Goal: Check status: Check status

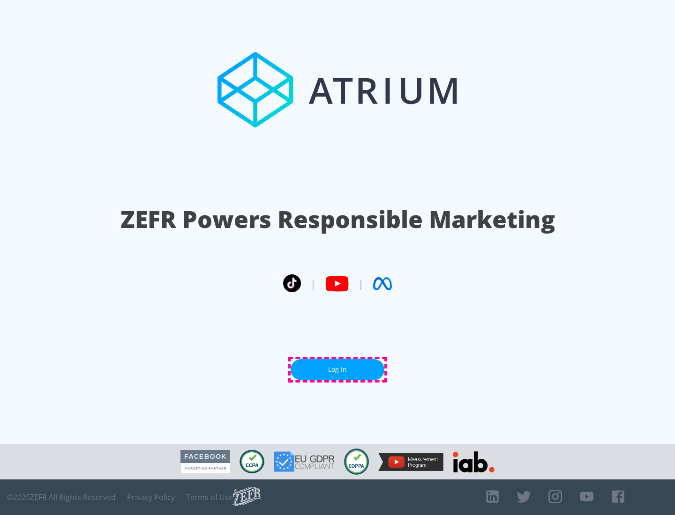
click at [337, 370] on link "Log In" at bounding box center [337, 369] width 94 height 21
